Goal: Information Seeking & Learning: Check status

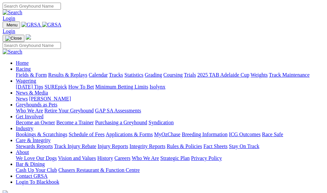
click at [85, 72] on link "Results & Replays" at bounding box center [67, 75] width 39 height 6
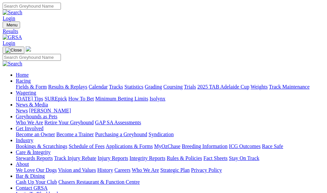
scroll to position [33, 0]
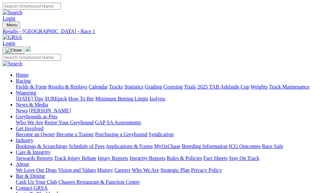
scroll to position [99, 0]
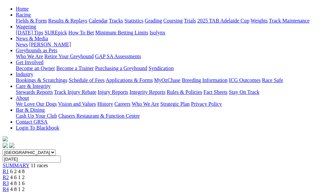
scroll to position [99, 0]
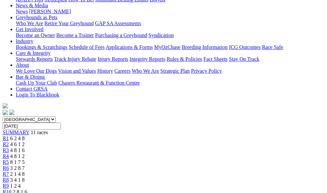
click at [9, 147] on link "R3" at bounding box center [6, 150] width 6 height 6
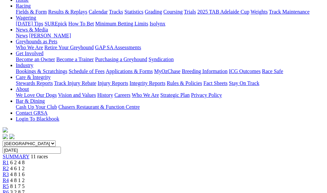
scroll to position [66, 0]
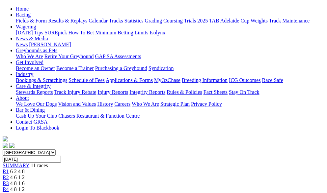
click at [9, 186] on link "R4" at bounding box center [6, 189] width 6 height 6
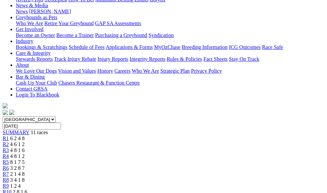
scroll to position [66, 0]
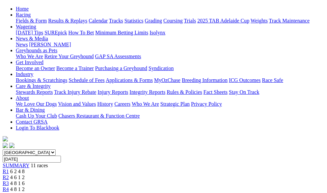
click at [158, 192] on div "R5 8 1 7 5" at bounding box center [164, 195] width 322 height 6
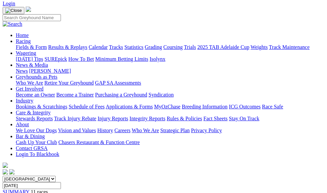
scroll to position [33, 0]
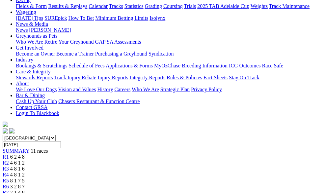
scroll to position [66, 0]
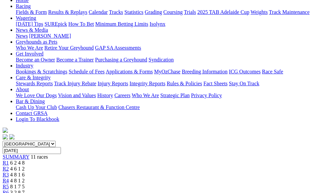
scroll to position [66, 0]
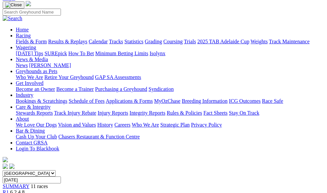
scroll to position [33, 0]
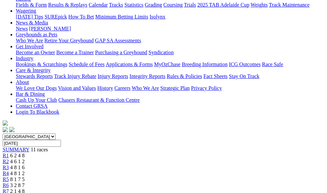
scroll to position [66, 0]
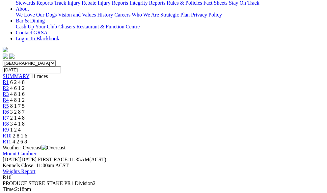
scroll to position [33, 0]
